Goal: Task Accomplishment & Management: Manage account settings

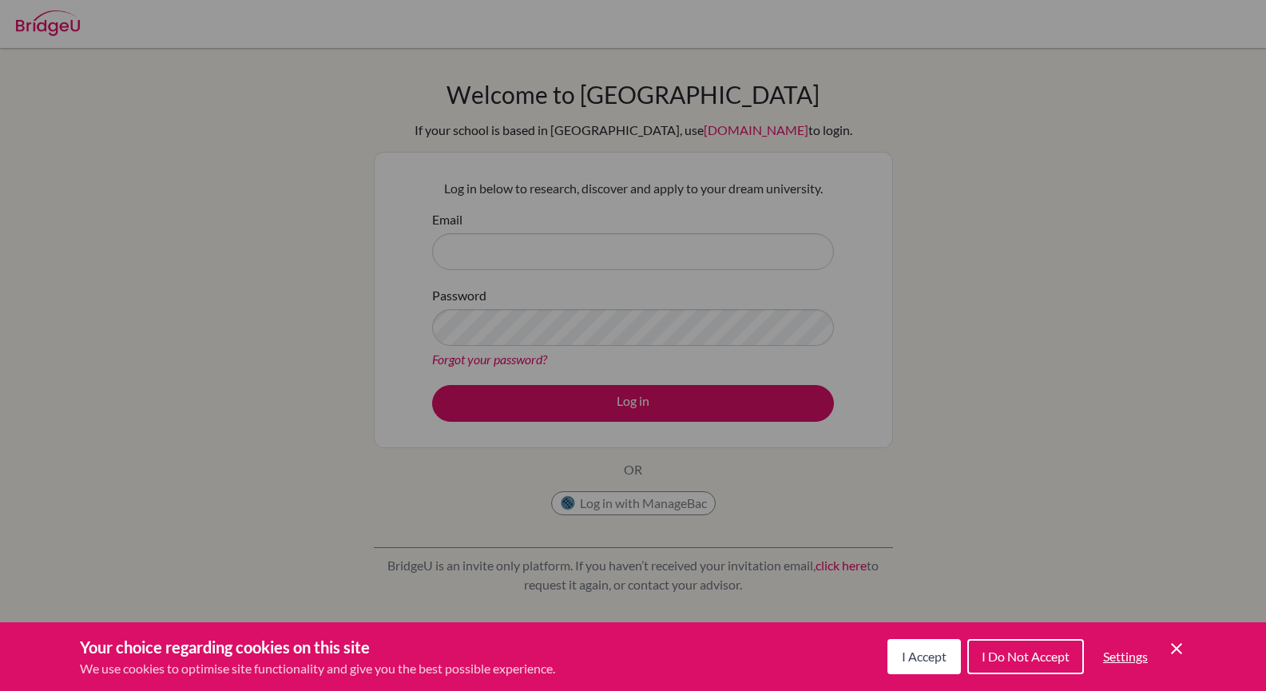
click at [906, 643] on button "I Accept" at bounding box center [923, 656] width 73 height 35
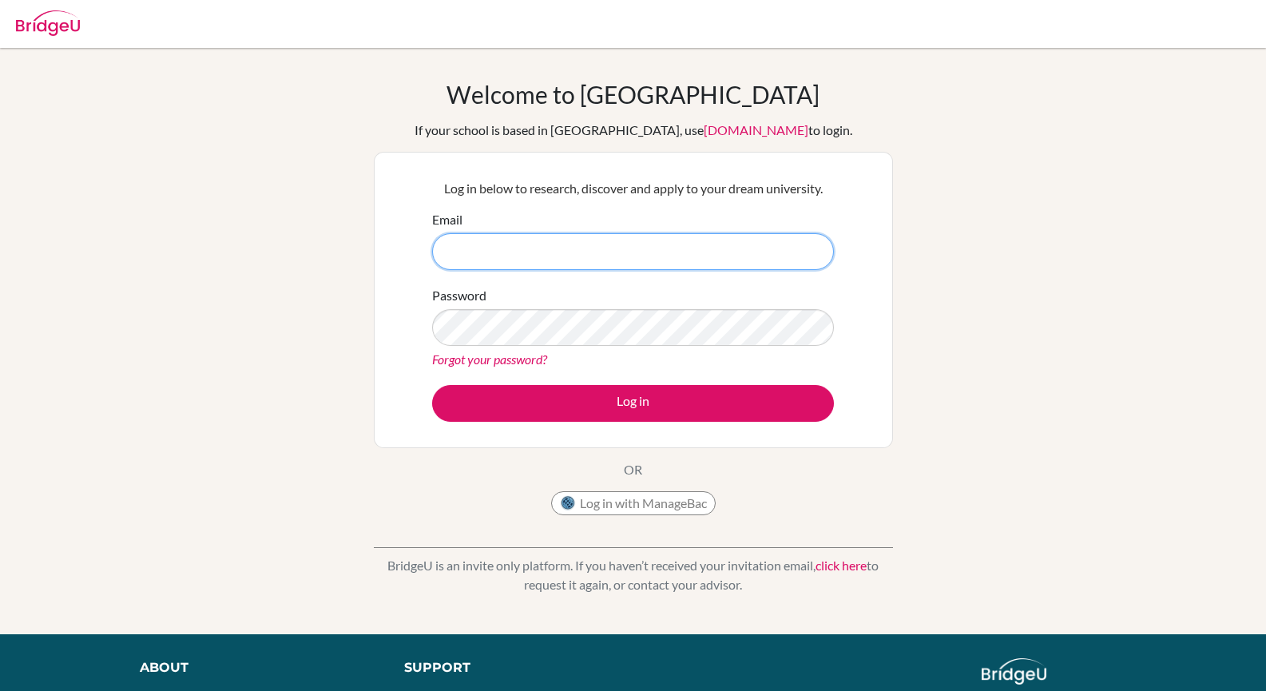
click at [515, 252] on input "Email" at bounding box center [633, 251] width 402 height 37
type input "[PERSON_NAME][EMAIL_ADDRESS][DOMAIN_NAME]"
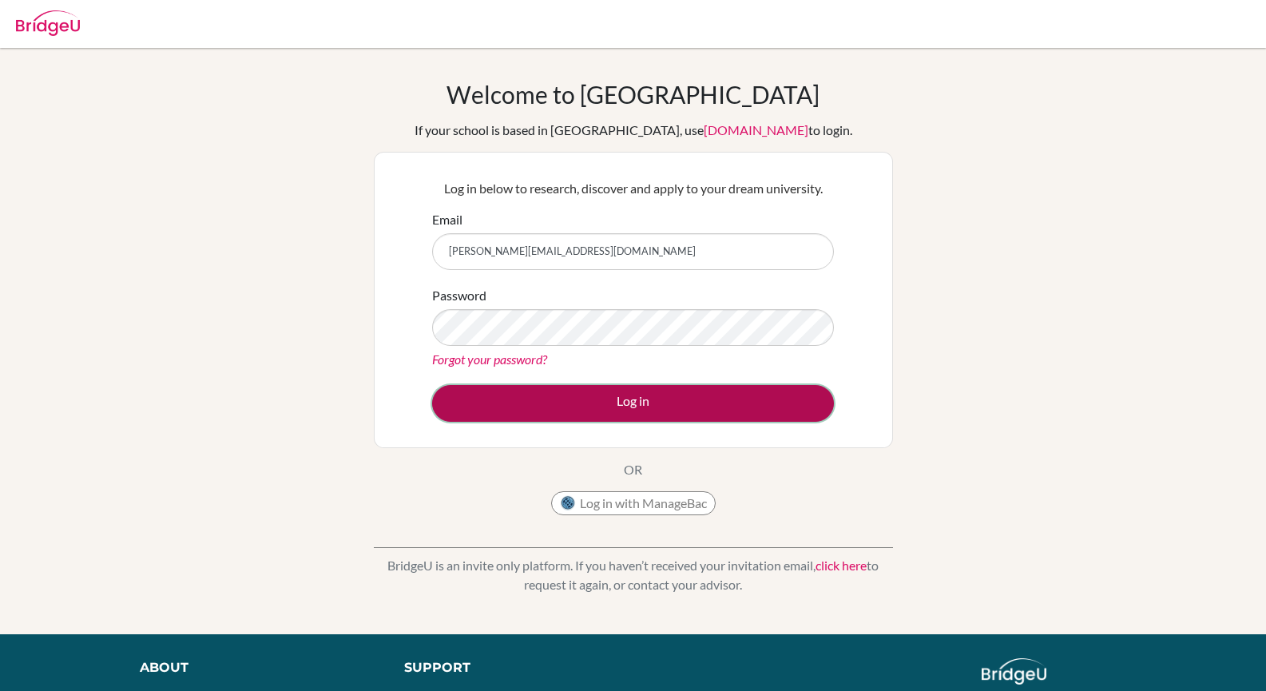
click at [650, 403] on button "Log in" at bounding box center [633, 403] width 402 height 37
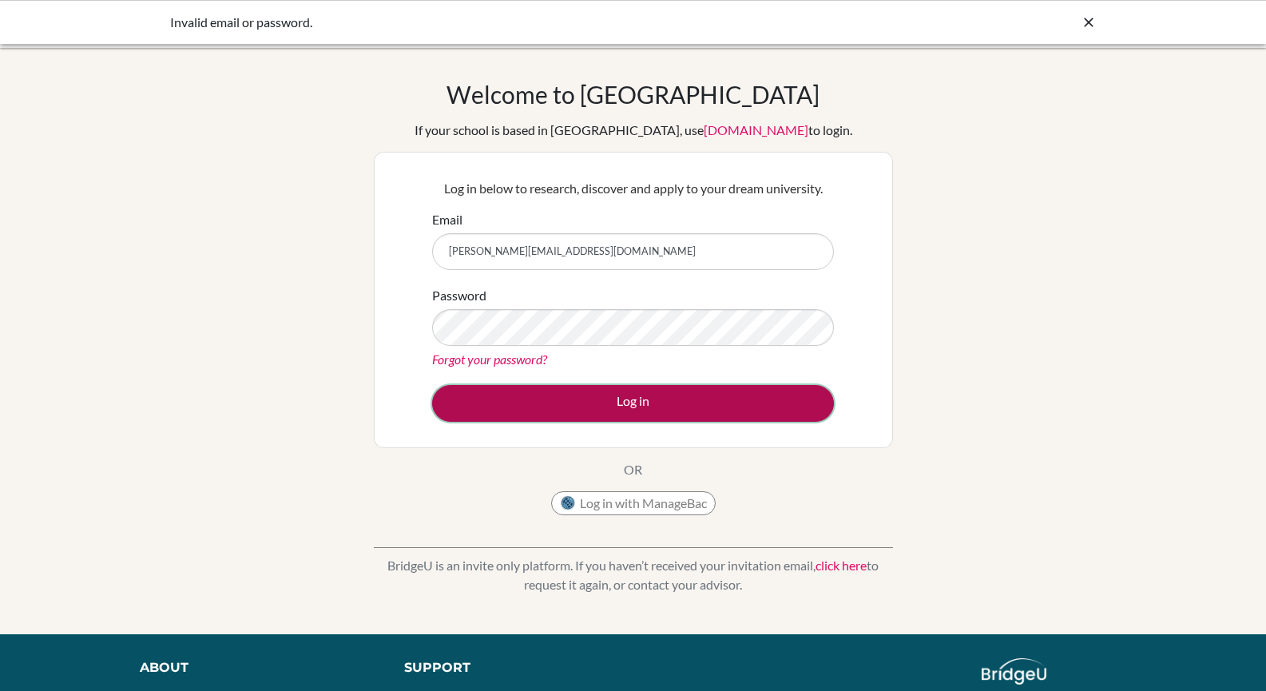
click at [633, 403] on button "Log in" at bounding box center [633, 403] width 402 height 37
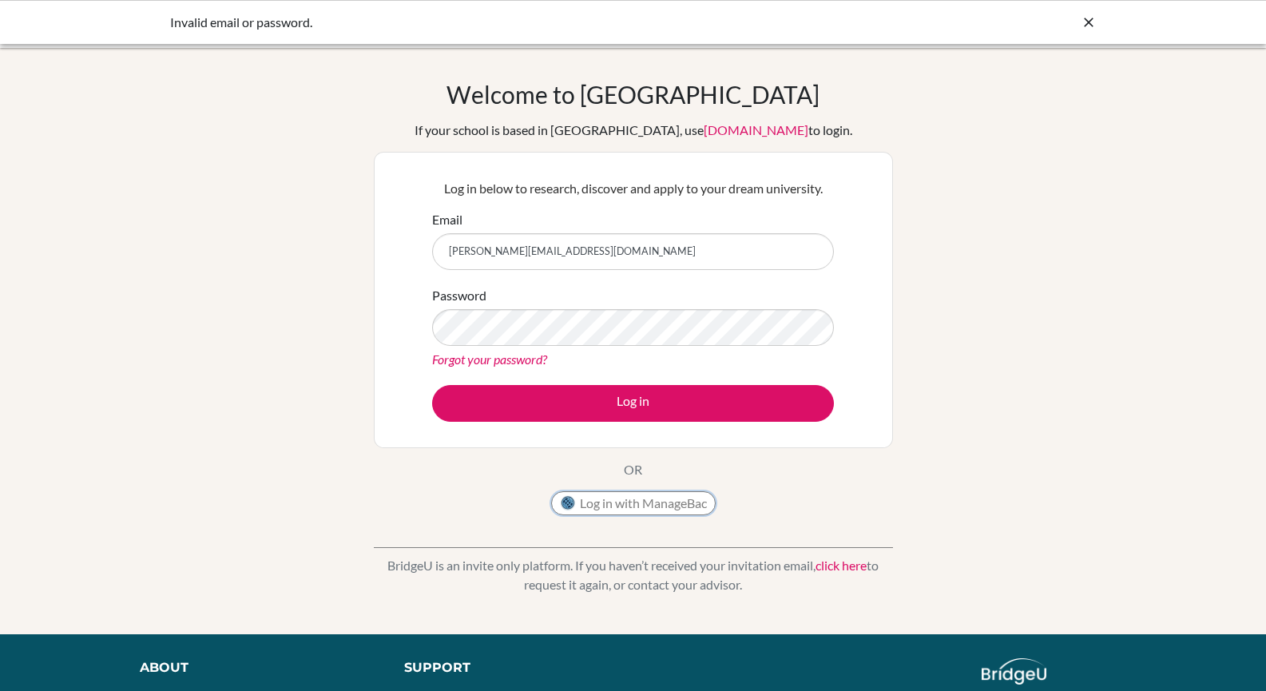
click at [643, 496] on button "Log in with ManageBac" at bounding box center [633, 503] width 165 height 24
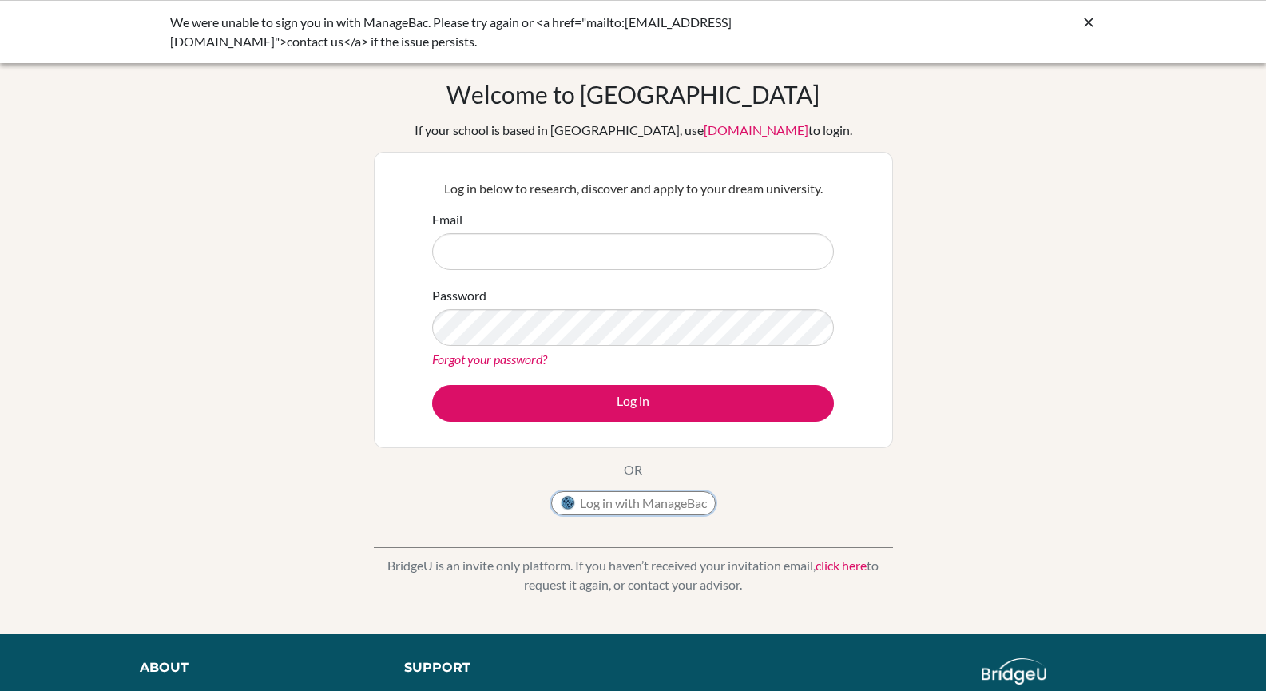
click at [645, 498] on button "Log in with ManageBac" at bounding box center [633, 503] width 165 height 24
click at [491, 244] on input "Email" at bounding box center [633, 251] width 402 height 37
type input "[PERSON_NAME][EMAIL_ADDRESS][DOMAIN_NAME]"
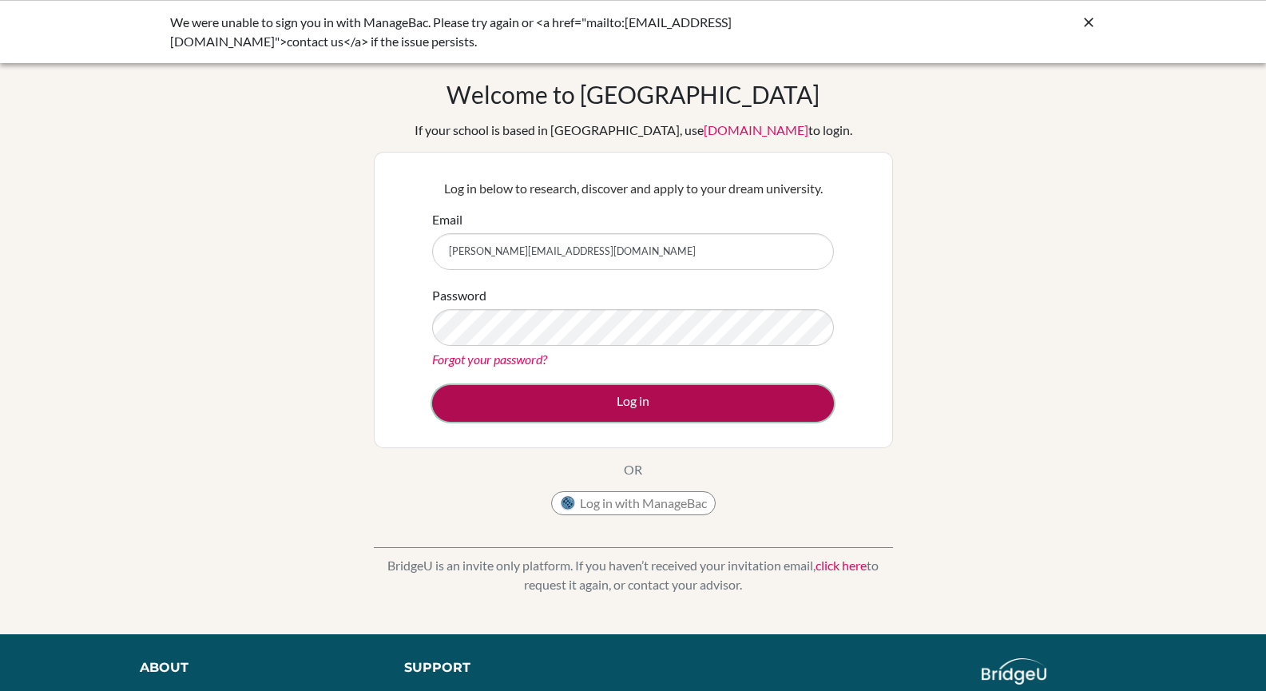
click at [641, 403] on button "Log in" at bounding box center [633, 403] width 402 height 37
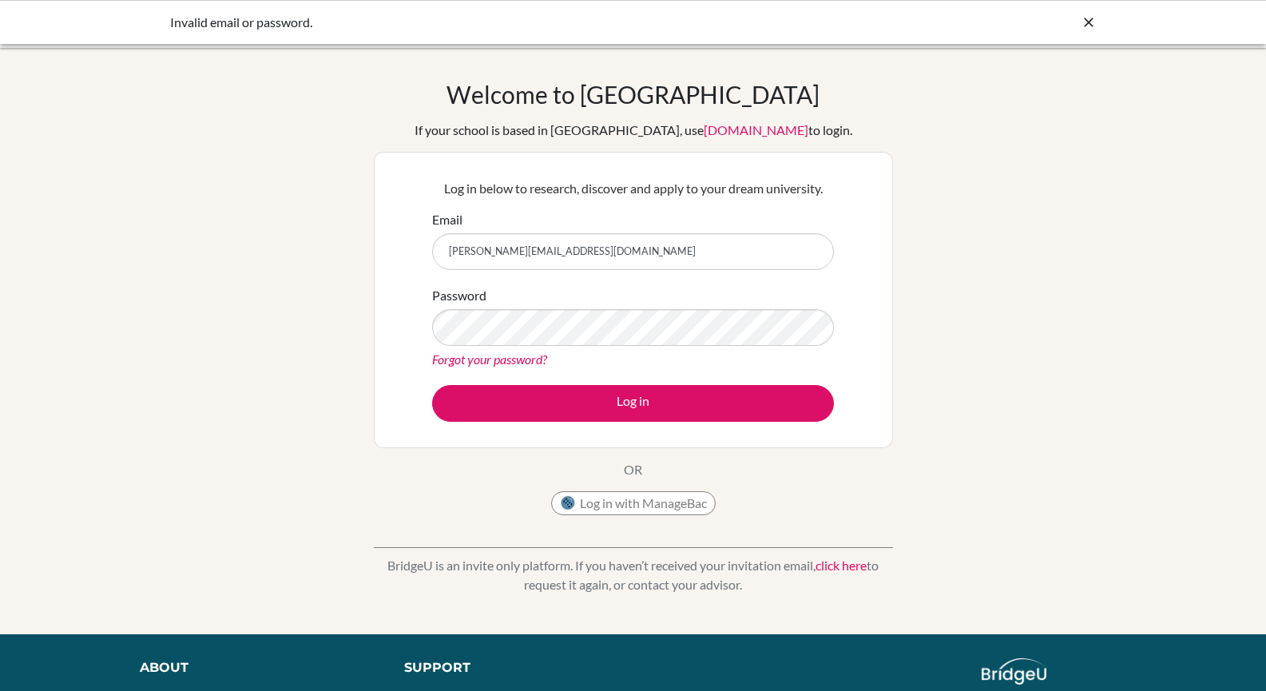
click at [504, 355] on link "Forgot your password?" at bounding box center [489, 358] width 115 height 15
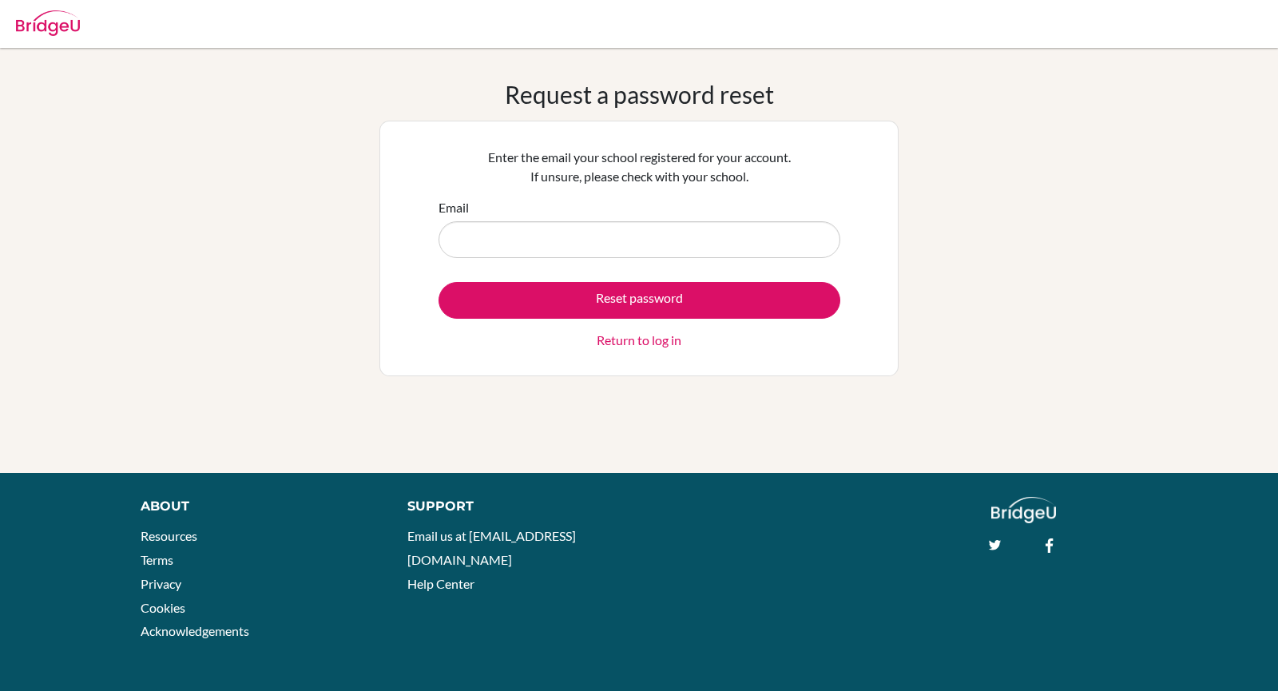
click at [510, 241] on input "Email" at bounding box center [639, 239] width 402 height 37
type input "[PERSON_NAME][EMAIL_ADDRESS][DOMAIN_NAME]"
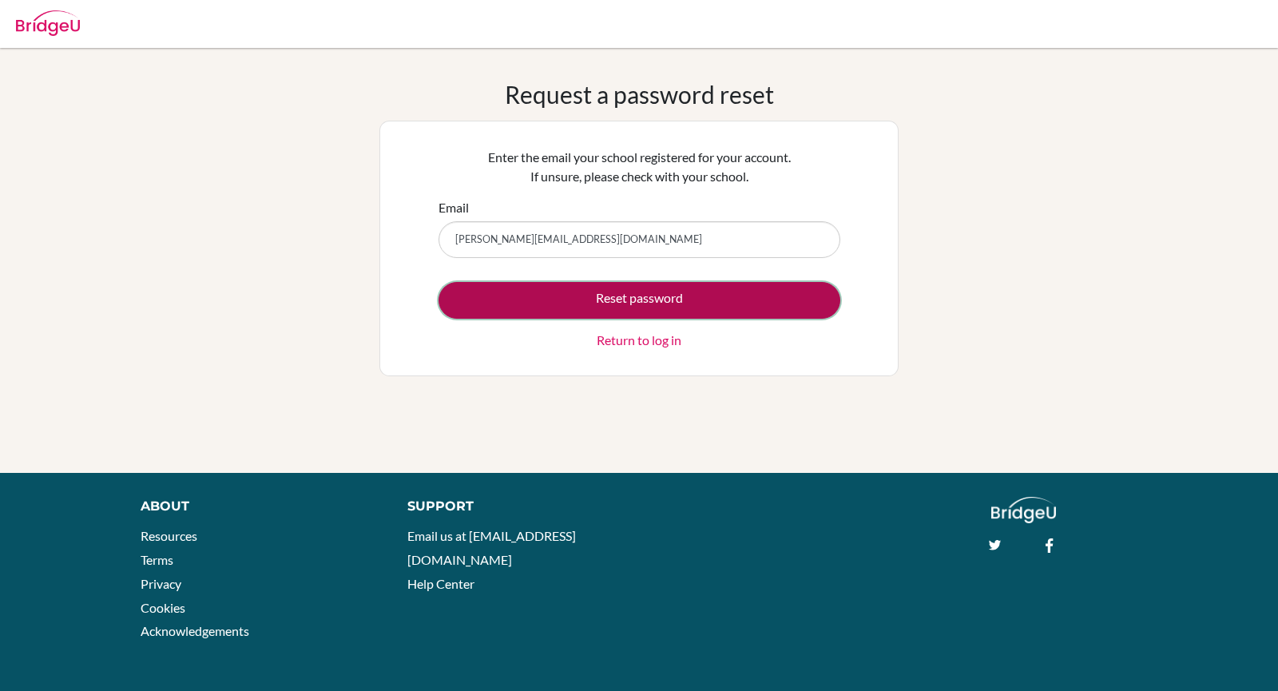
click at [648, 299] on button "Reset password" at bounding box center [639, 300] width 402 height 37
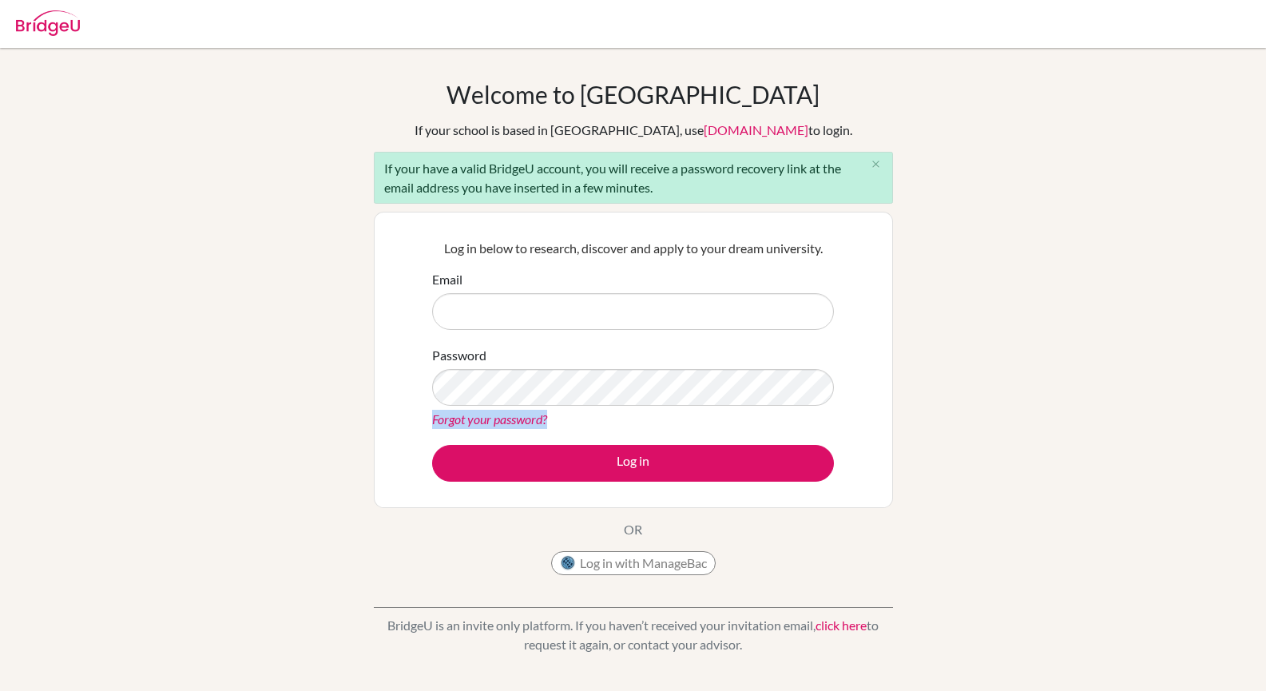
drag, startPoint x: 923, startPoint y: 380, endPoint x: 762, endPoint y: 415, distance: 165.1
click at [762, 415] on div "Welcome to [GEOGRAPHIC_DATA] If your school is based in [GEOGRAPHIC_DATA], use …" at bounding box center [633, 371] width 1266 height 582
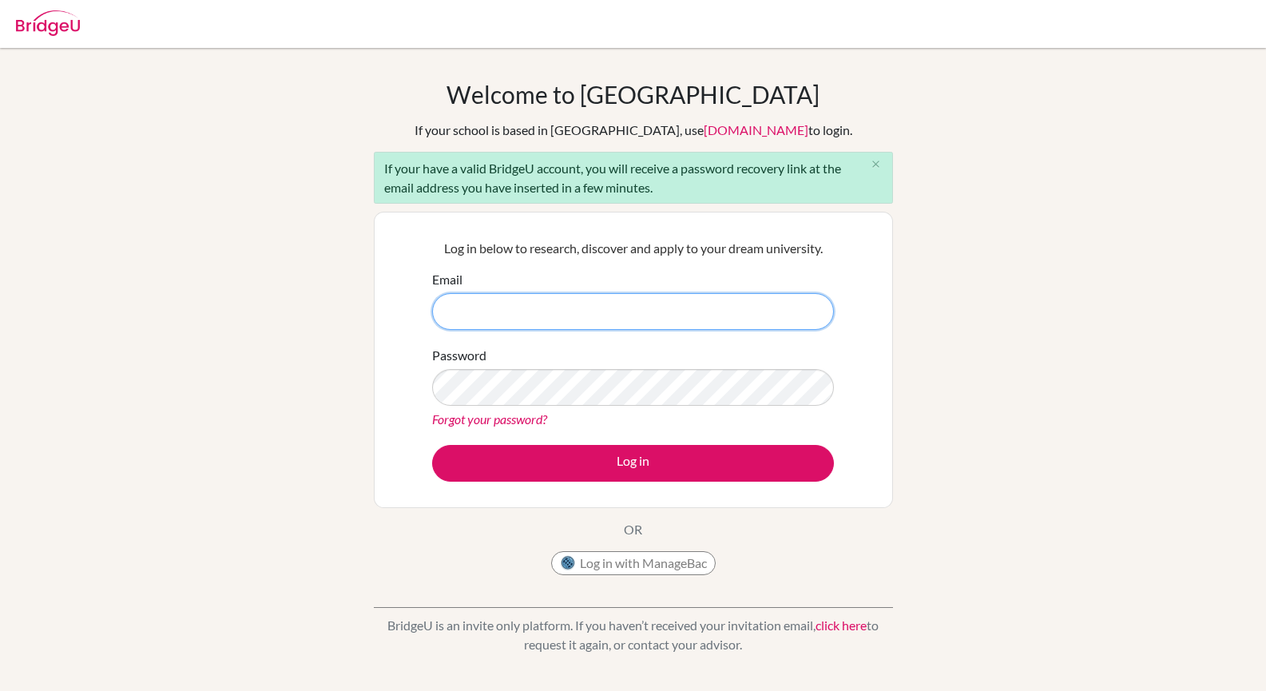
click at [539, 309] on input "Email" at bounding box center [633, 311] width 402 height 37
type input "[PERSON_NAME][EMAIL_ADDRESS][DOMAIN_NAME]"
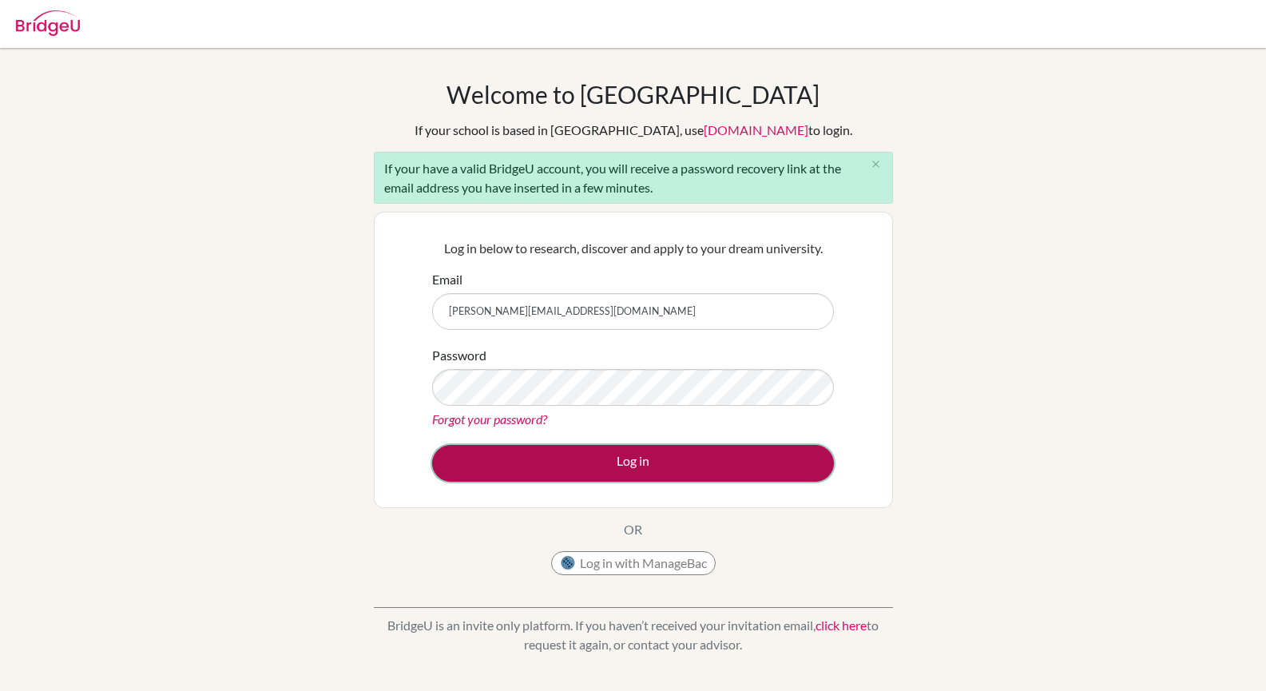
click at [611, 452] on button "Log in" at bounding box center [633, 463] width 402 height 37
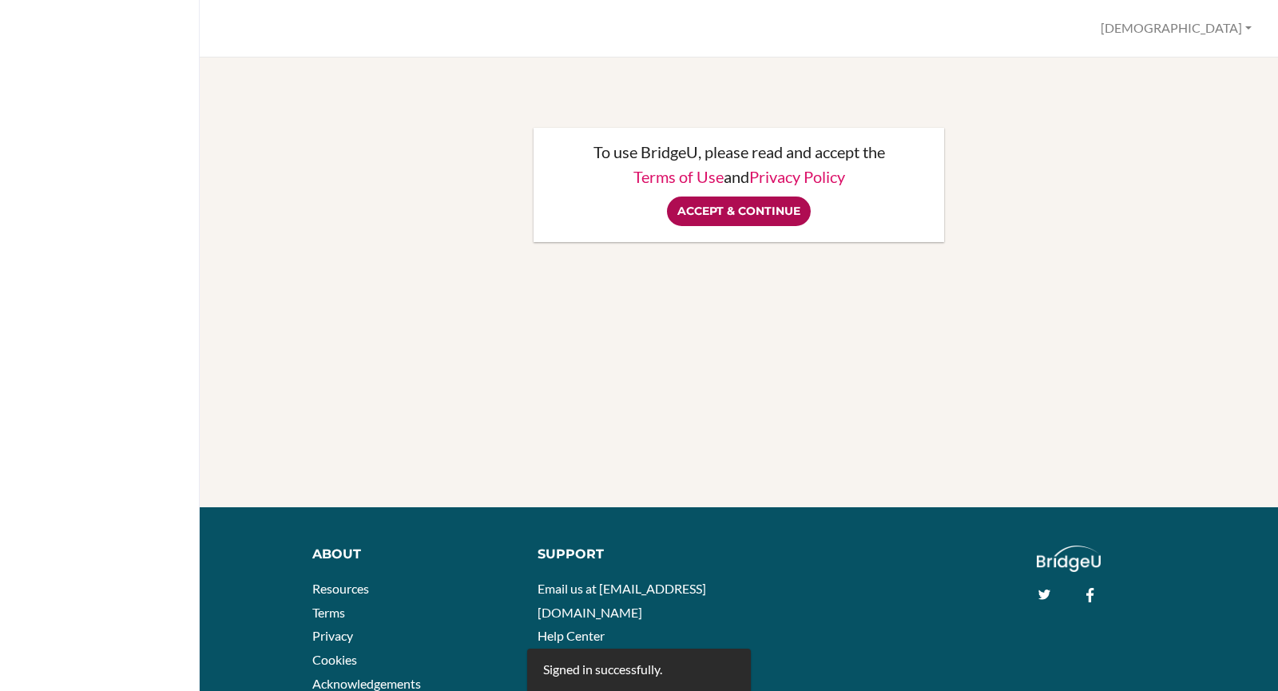
click at [731, 211] on input "Accept & Continue" at bounding box center [739, 211] width 144 height 30
